Goal: Navigation & Orientation: Go to known website

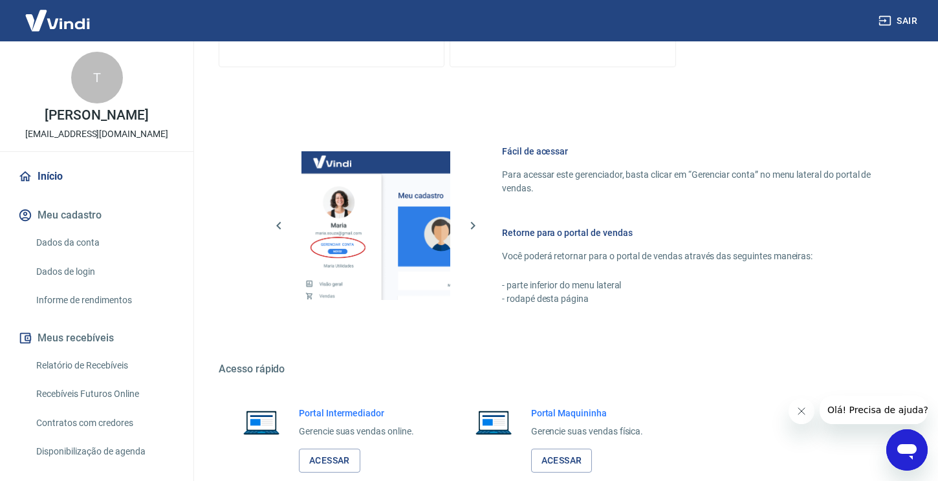
scroll to position [552, 0]
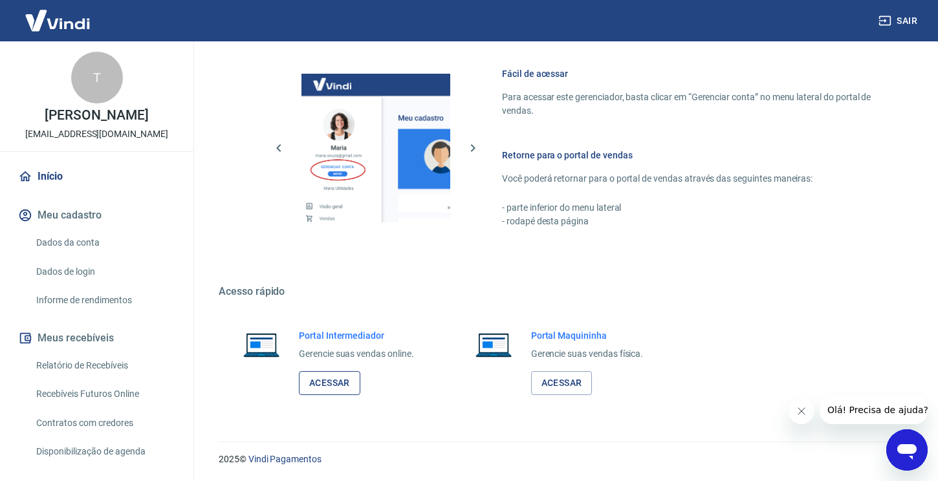
click at [321, 379] on link "Acessar" at bounding box center [329, 383] width 61 height 24
